Goal: Information Seeking & Learning: Find specific fact

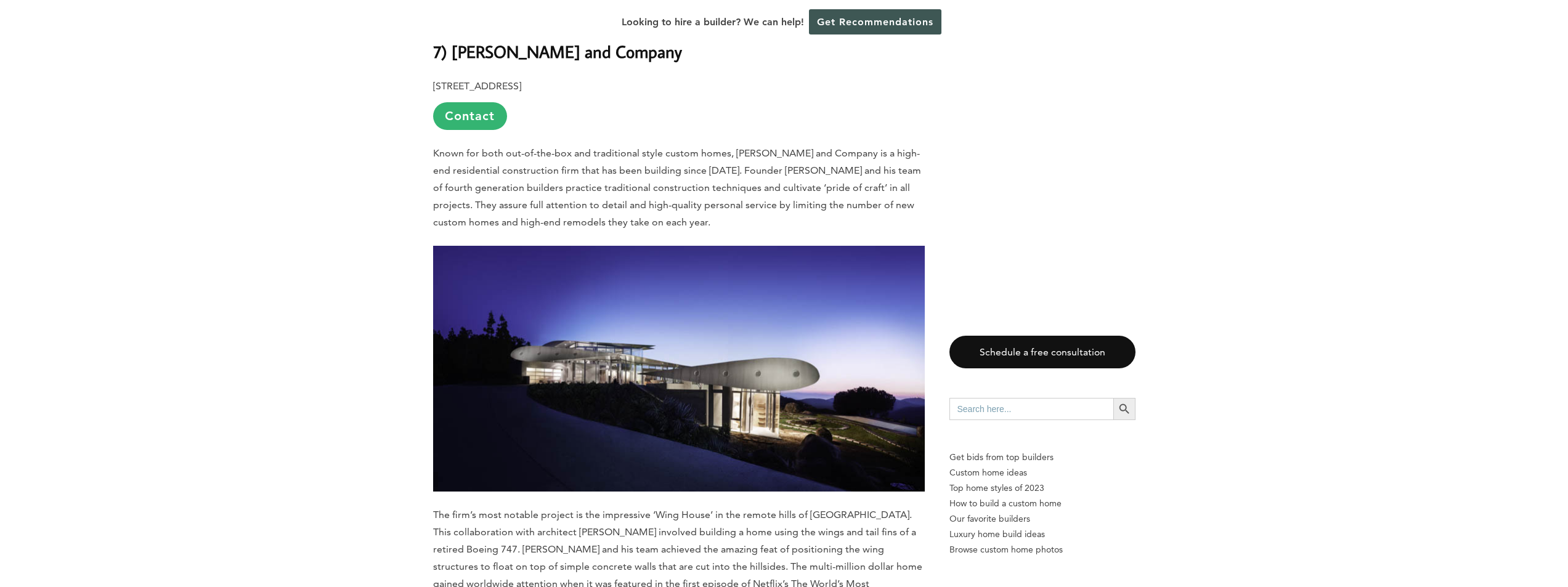
scroll to position [5669, 0]
click at [654, 245] on img at bounding box center [678, 367] width 492 height 246
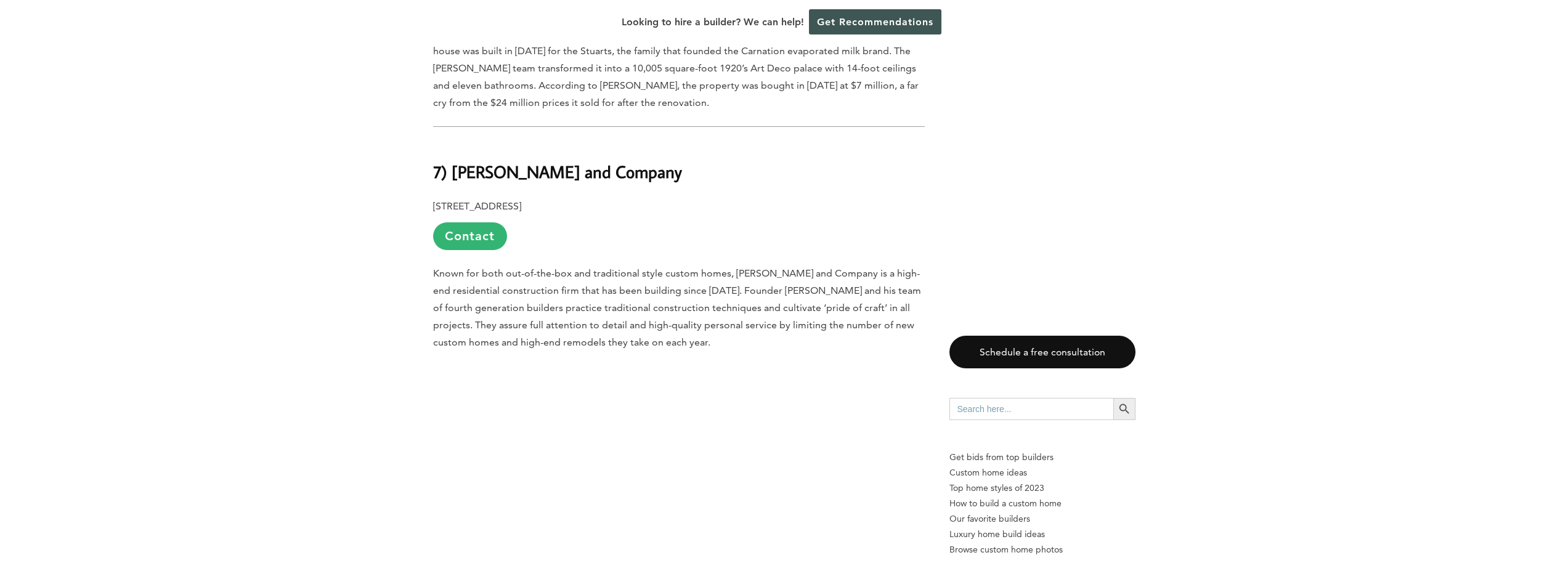
scroll to position [6881, 0]
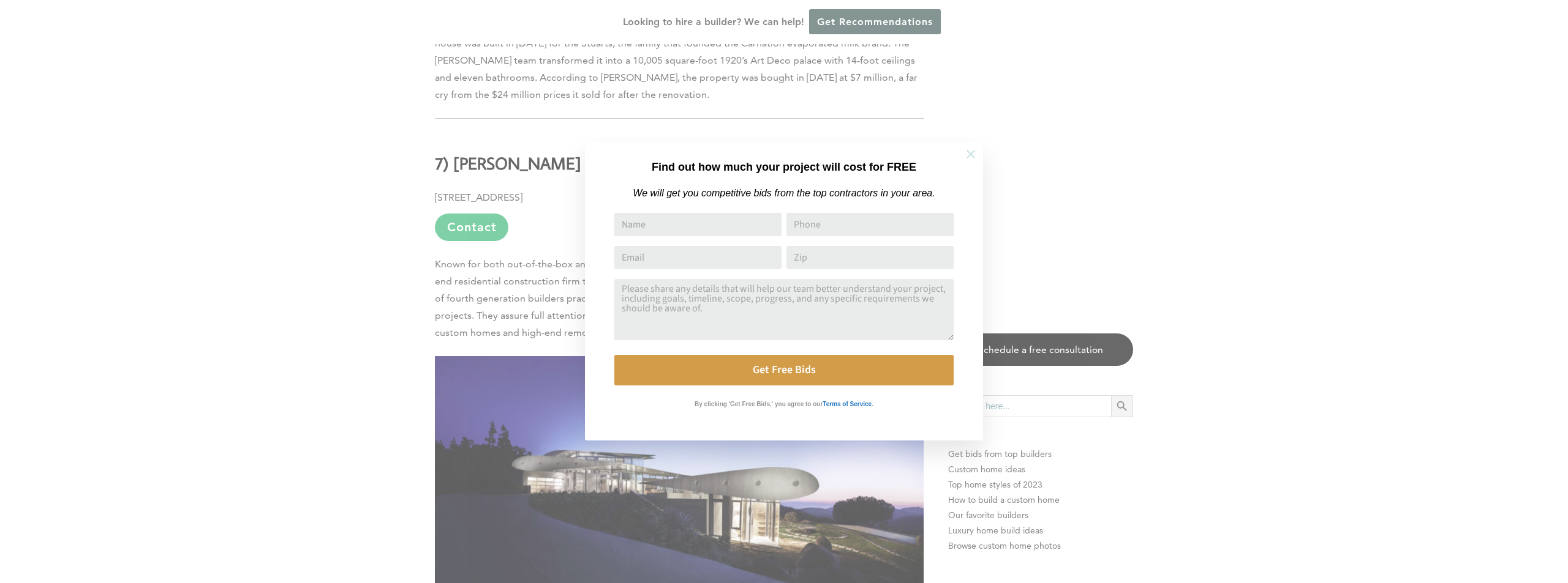
click at [972, 153] on icon at bounding box center [971, 154] width 14 height 14
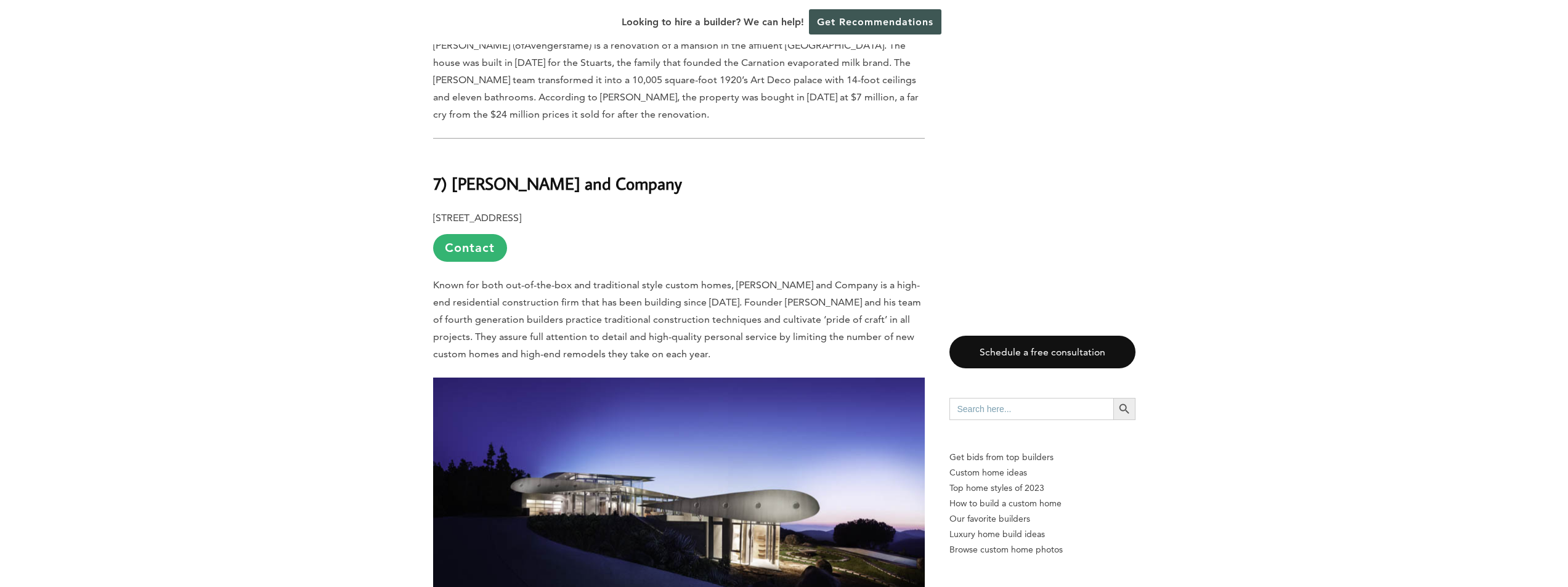
scroll to position [6943, 0]
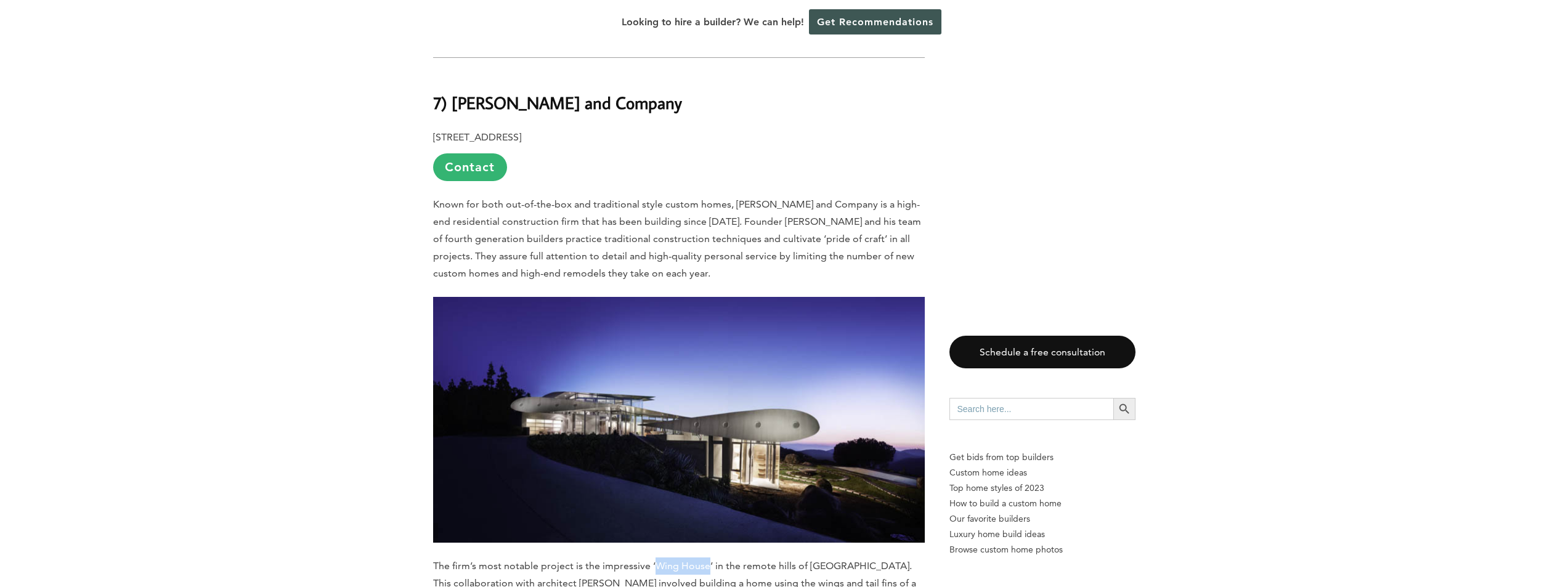
drag, startPoint x: 705, startPoint y: 417, endPoint x: 654, endPoint y: 411, distance: 51.4
drag, startPoint x: 841, startPoint y: 57, endPoint x: 734, endPoint y: 59, distance: 107.0
click at [734, 198] on span "Known for both out-of-the-box and traditional style custom homes, [PERSON_NAME]…" at bounding box center [677, 238] width 488 height 80
copy span "R. Spector and Company"
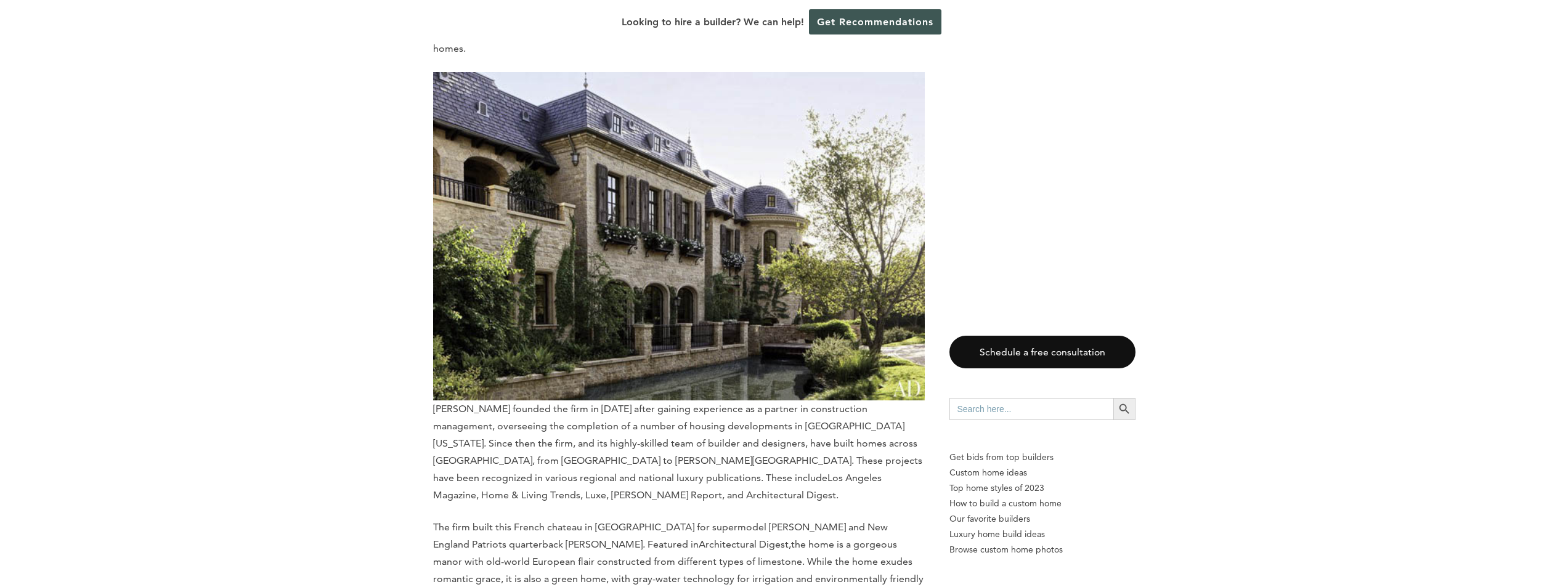
scroll to position [10456, 0]
